Goal: Task Accomplishment & Management: Manage account settings

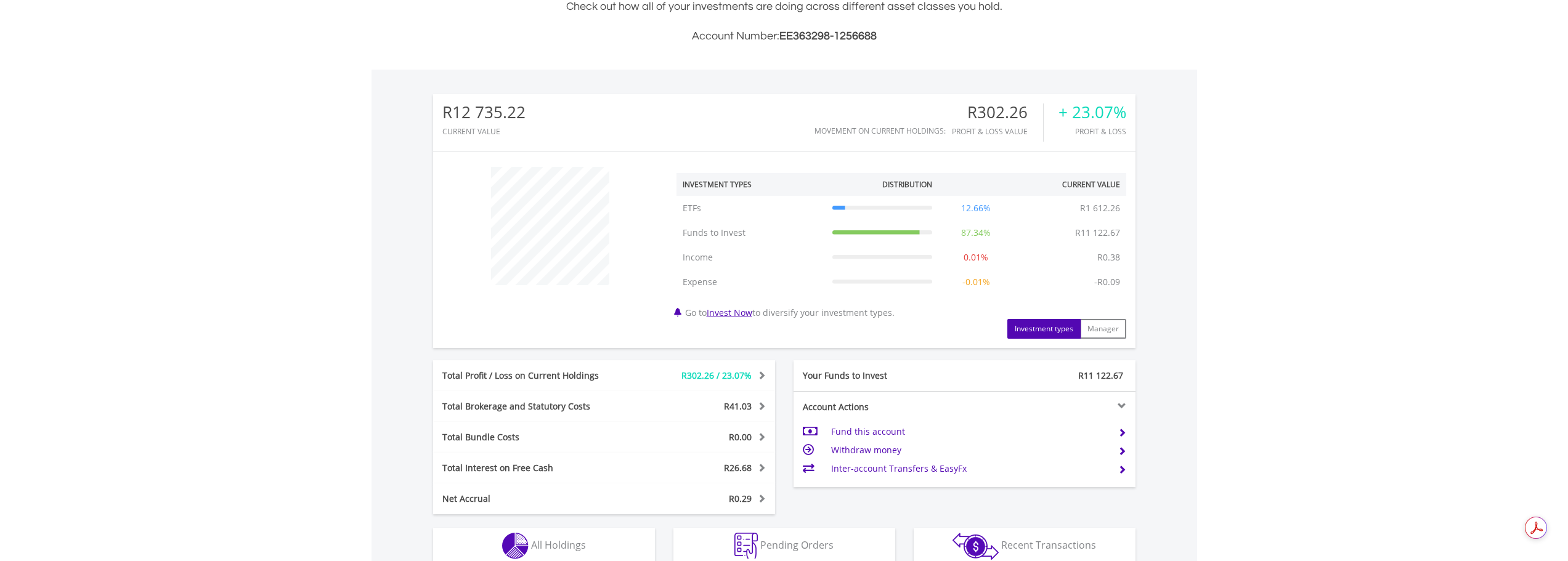
scroll to position [284, 0]
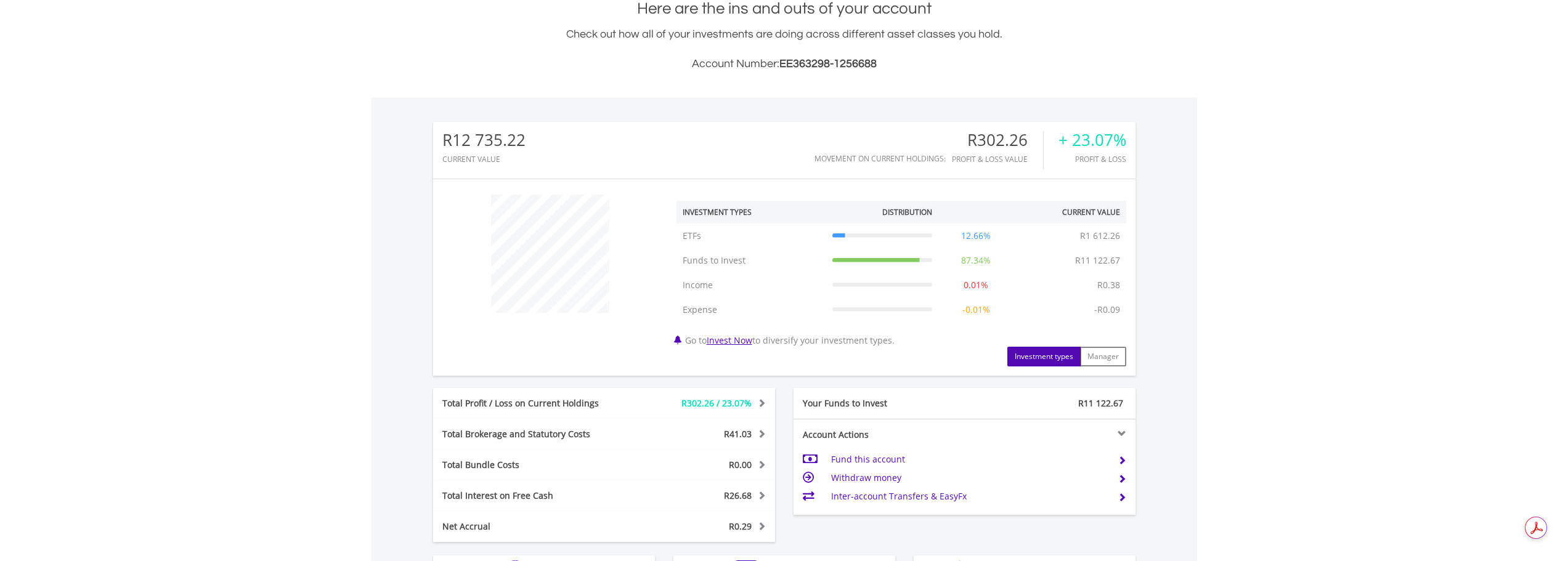
click at [858, 484] on td "Withdraw money" at bounding box center [969, 478] width 276 height 18
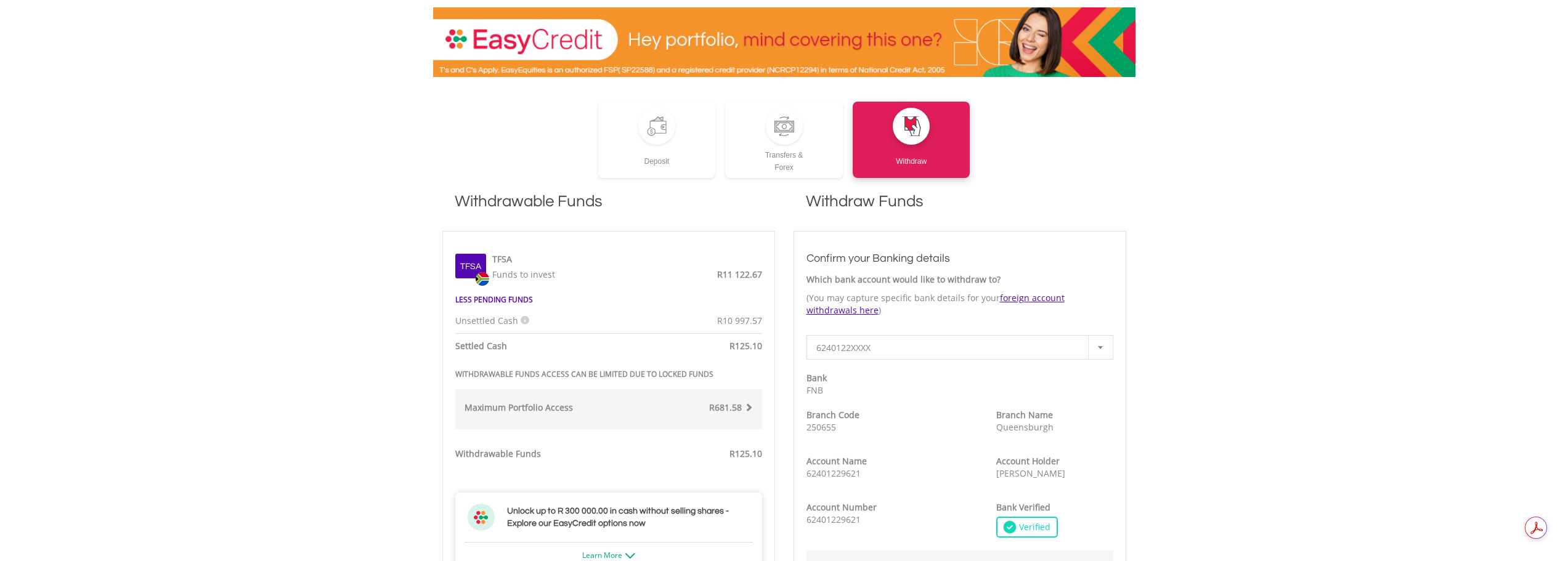
scroll to position [185, 0]
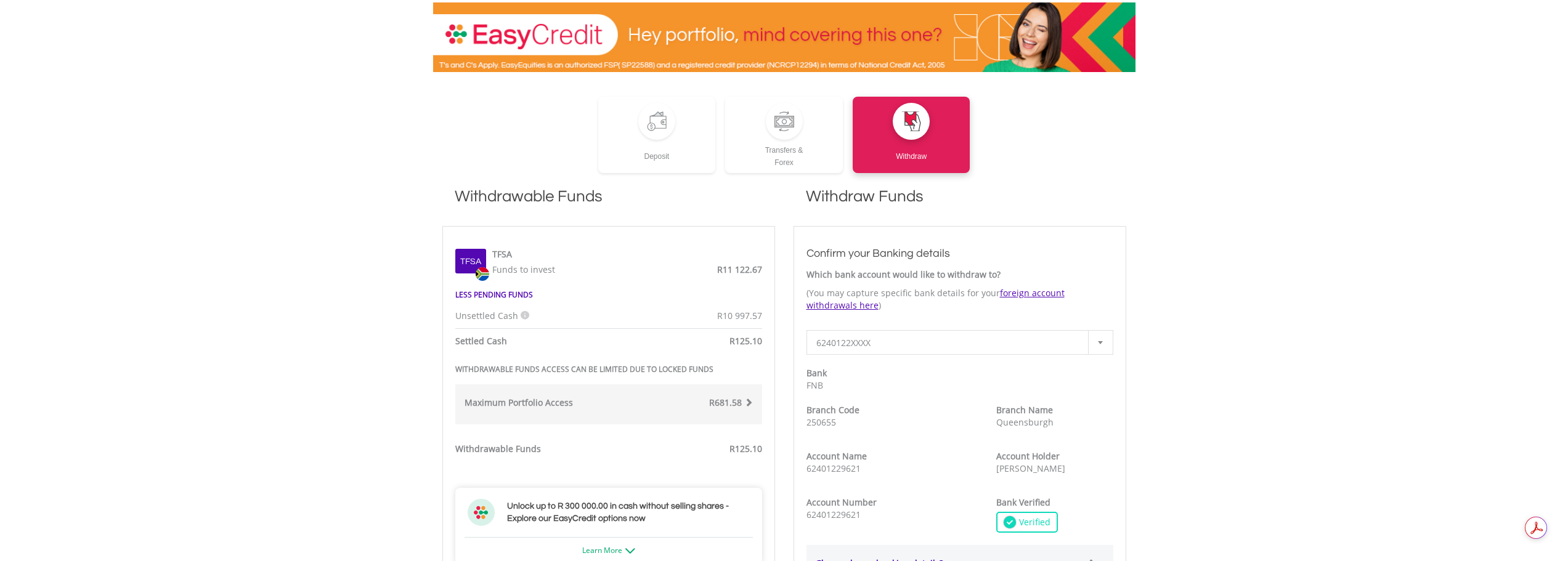
click at [522, 313] on icon at bounding box center [525, 315] width 9 height 9
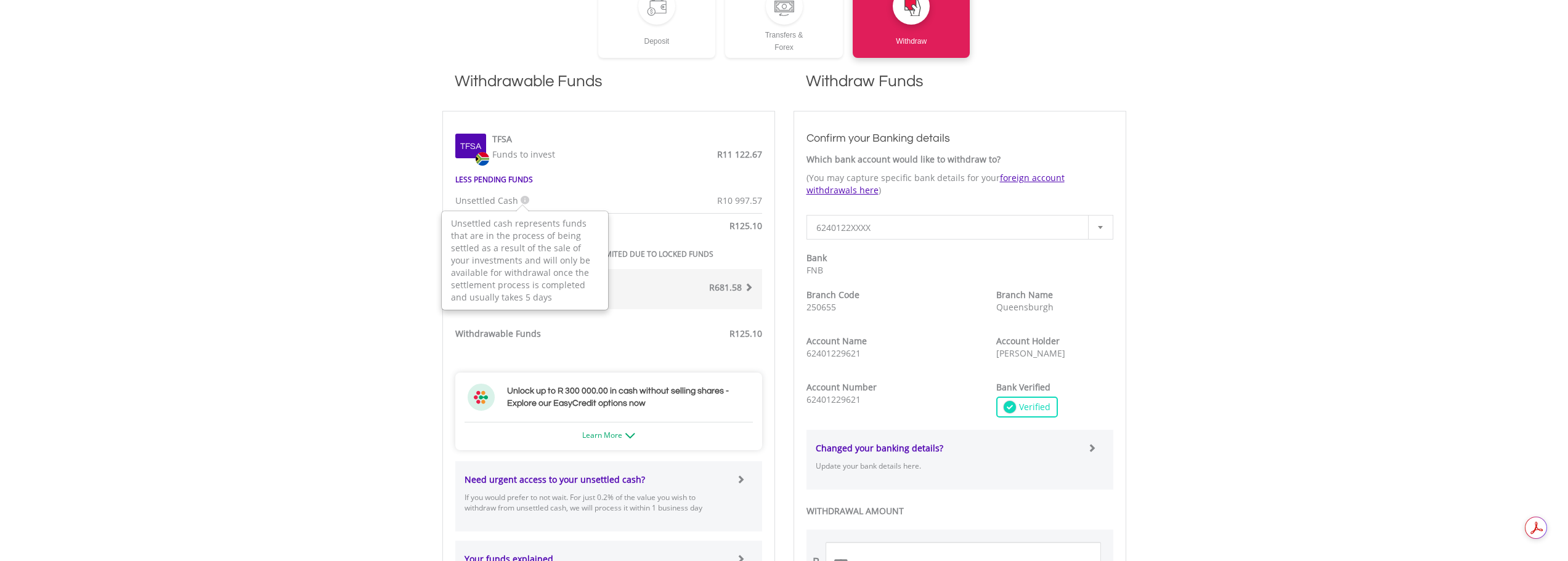
scroll to position [308, 0]
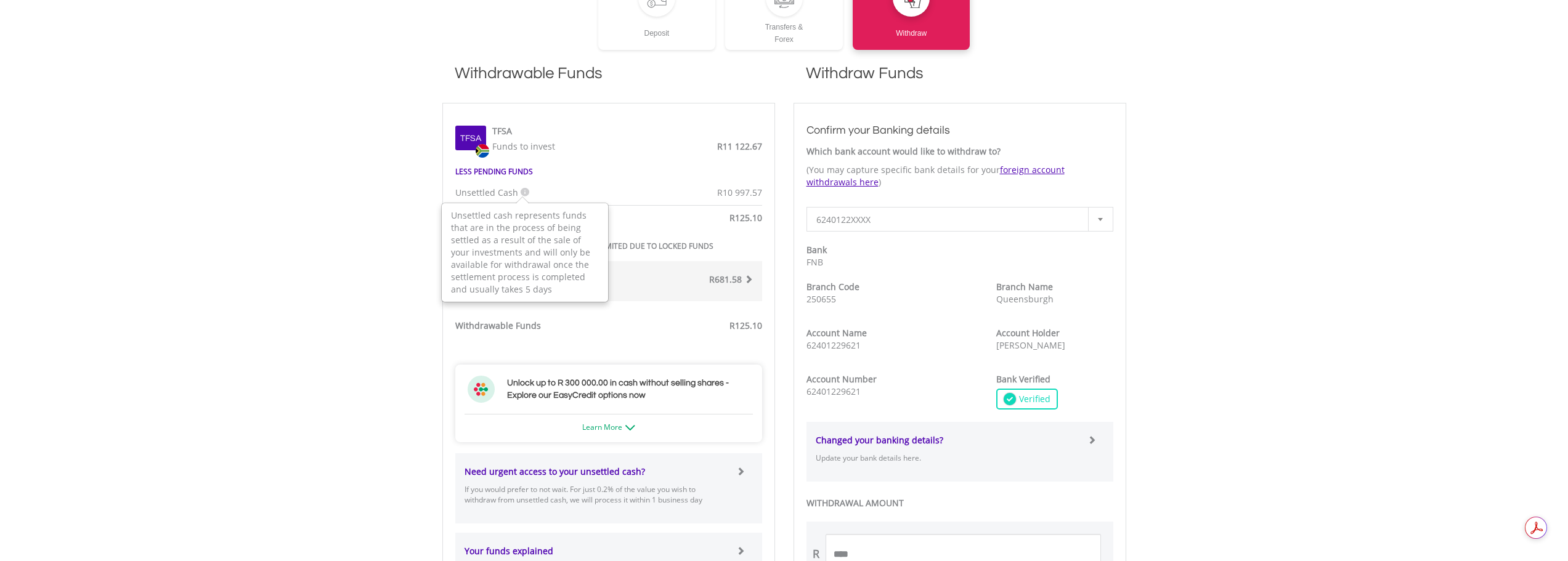
click at [742, 349] on div "Withdrawable Funds R125.10" at bounding box center [609, 296] width 326 height 114
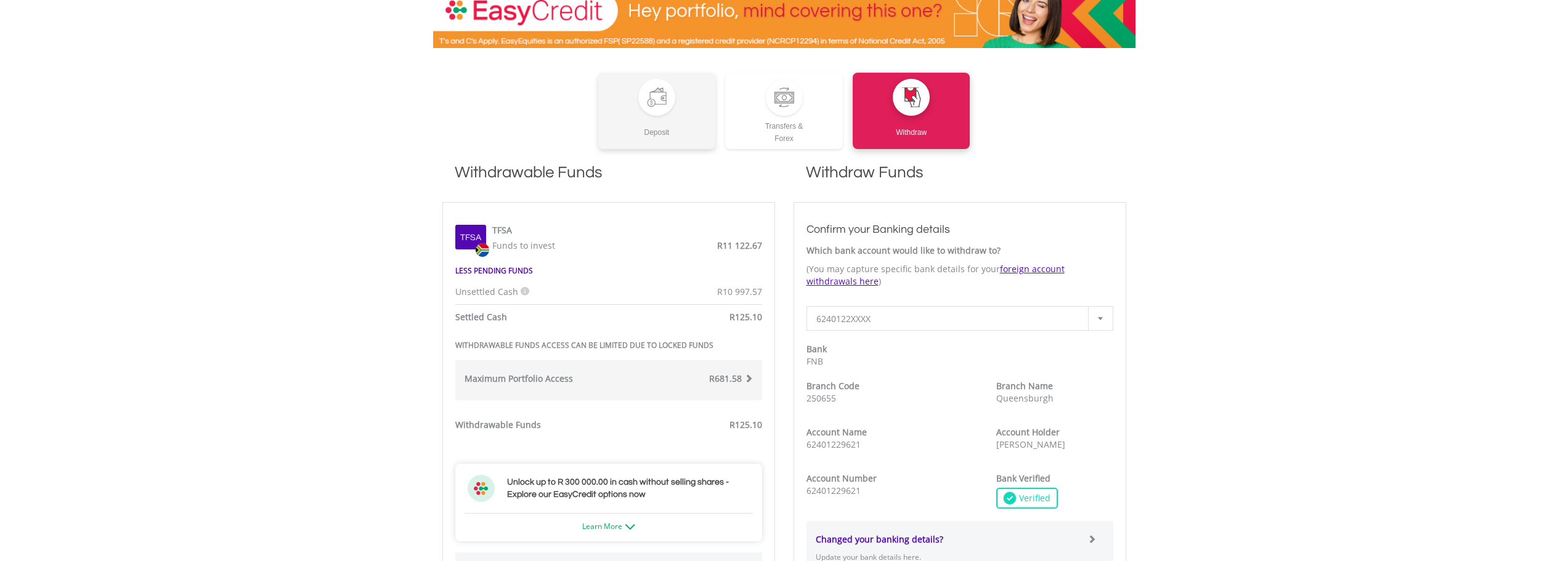
scroll to position [0, 0]
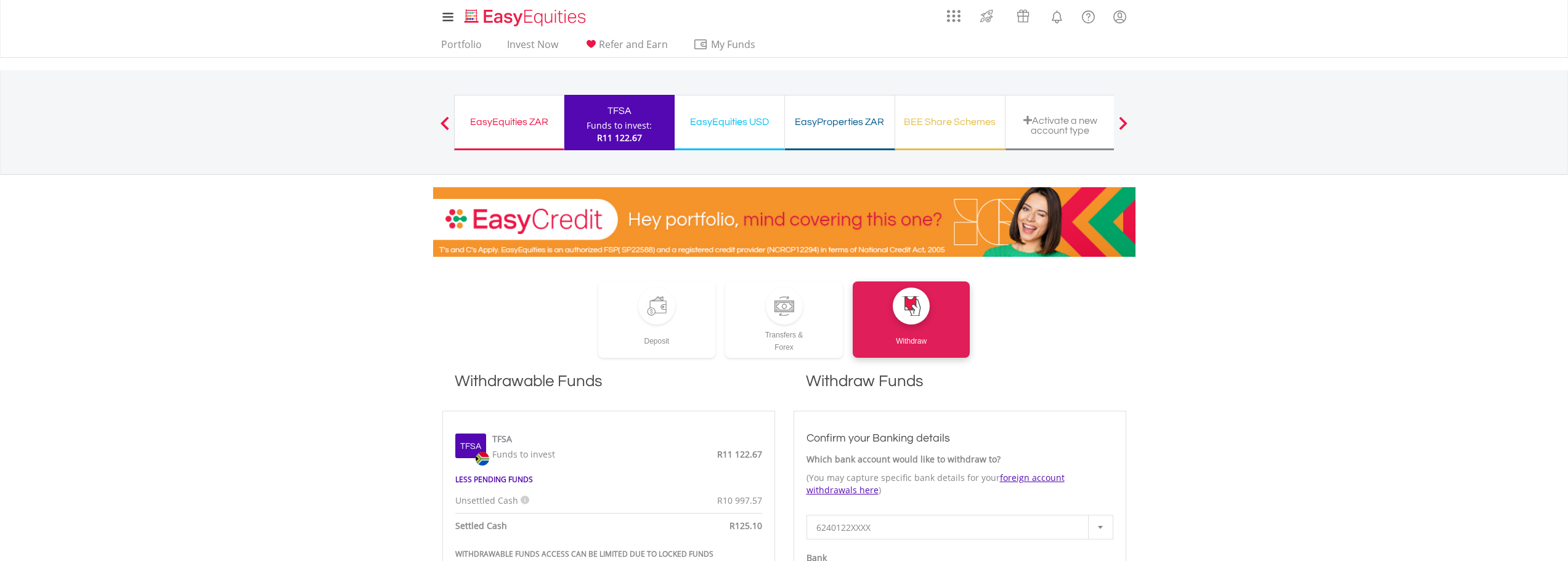
click at [550, 141] on div "EasyEquities ZAR Funds to invest: R11 122.67" at bounding box center [509, 122] width 110 height 55
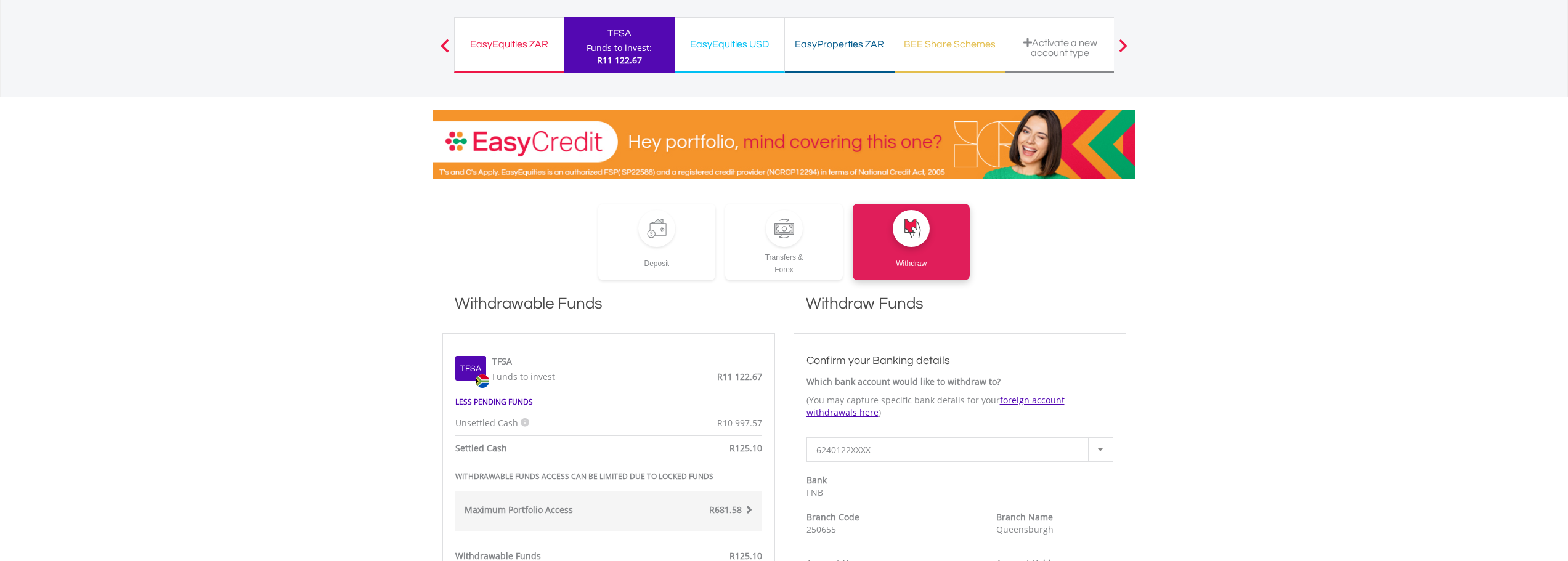
scroll to position [187, 0]
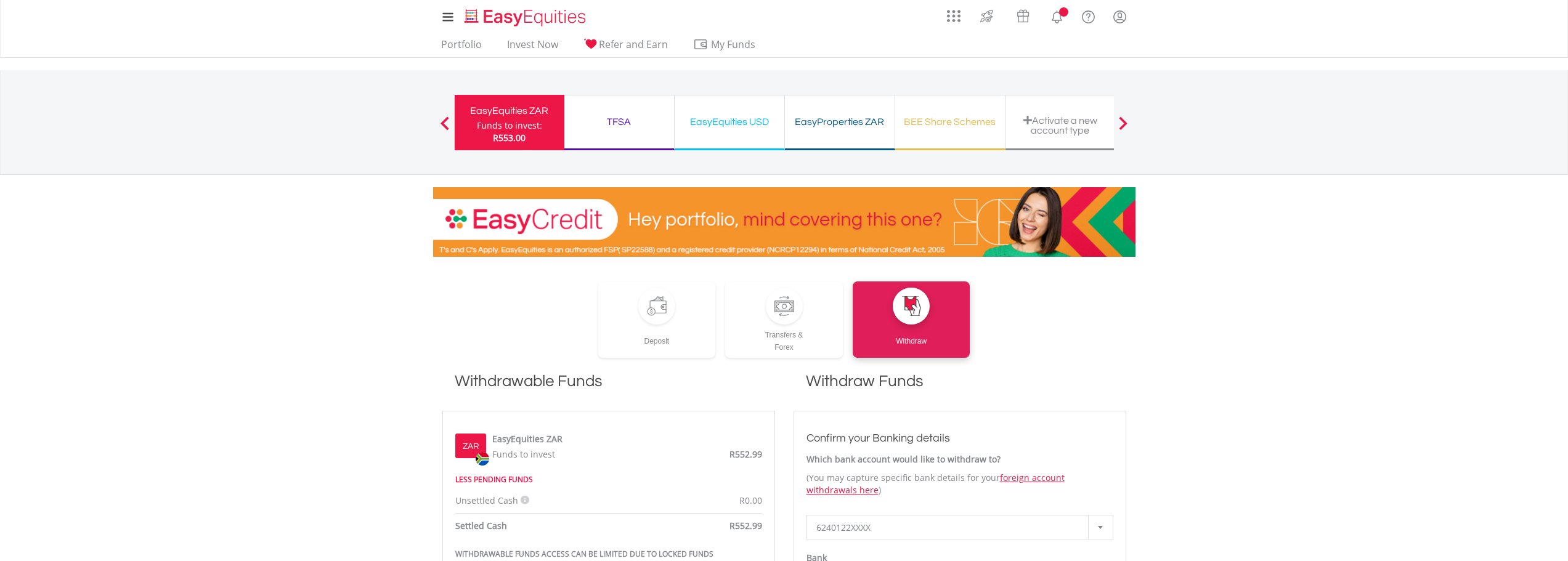
scroll to position [246, 0]
